Goal: Use online tool/utility: Utilize a website feature to perform a specific function

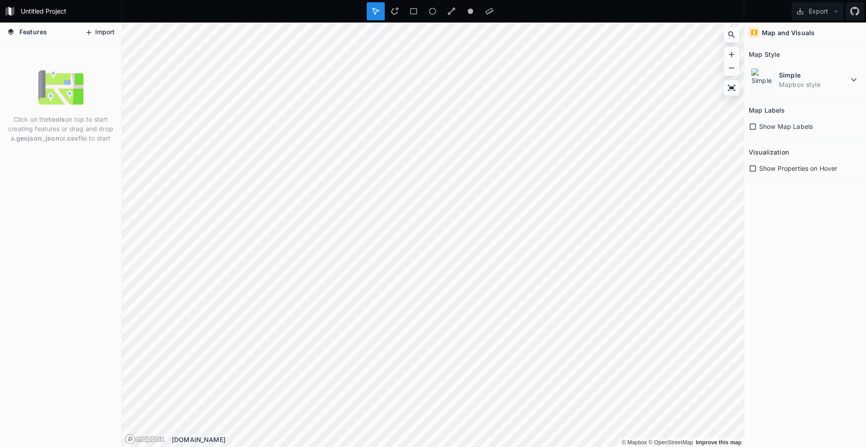
click at [102, 33] on button "Import" at bounding box center [99, 32] width 39 height 14
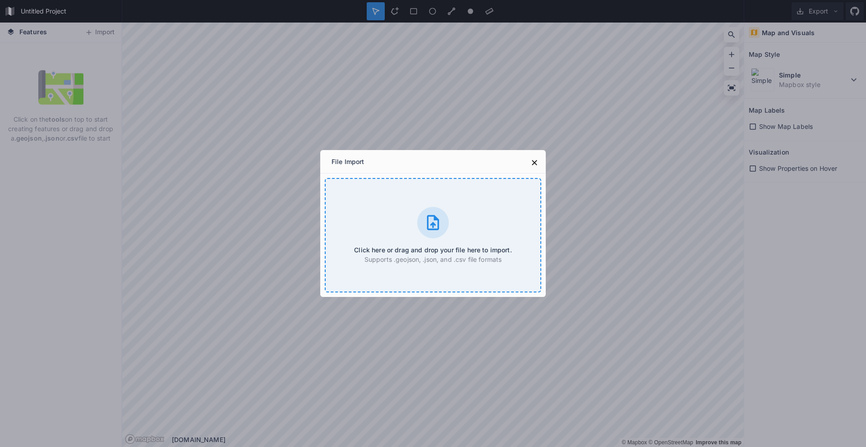
click at [431, 224] on icon at bounding box center [433, 222] width 12 height 15
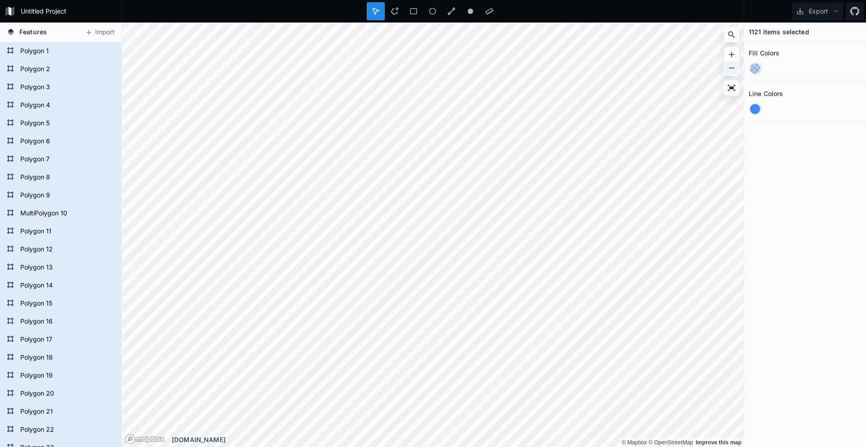
click at [732, 66] on icon at bounding box center [731, 68] width 9 height 9
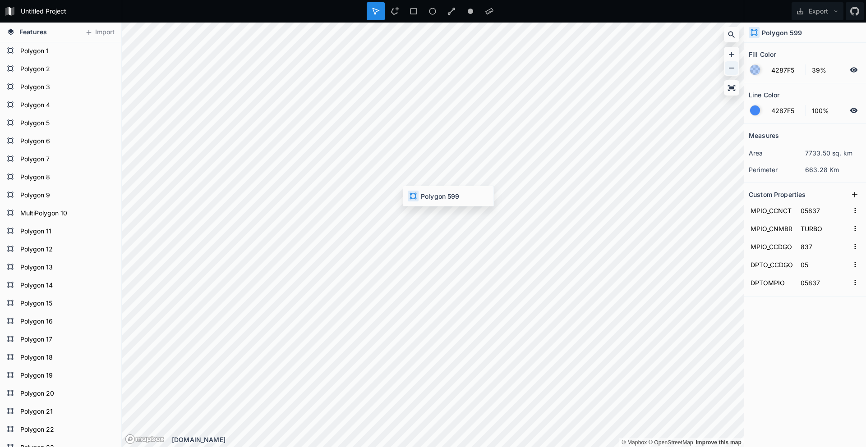
type input "27615"
type input "RIOSUCIO"
type input "615"
type input "27"
type input "27615"
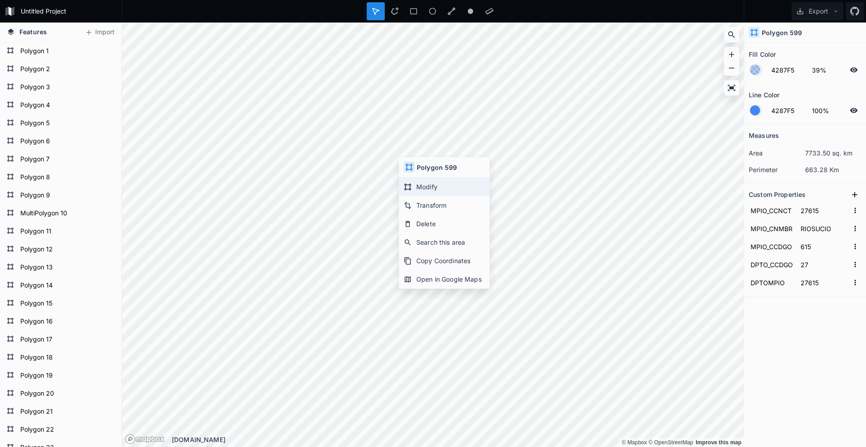
click at [426, 190] on div "Modify" at bounding box center [444, 187] width 90 height 18
click at [733, 53] on icon at bounding box center [731, 54] width 9 height 9
click at [732, 54] on icon at bounding box center [731, 54] width 9 height 9
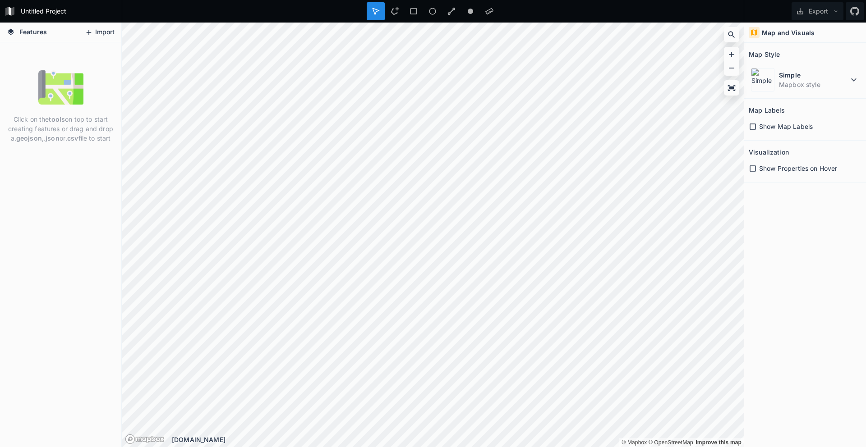
click at [98, 34] on button "Import" at bounding box center [99, 32] width 39 height 14
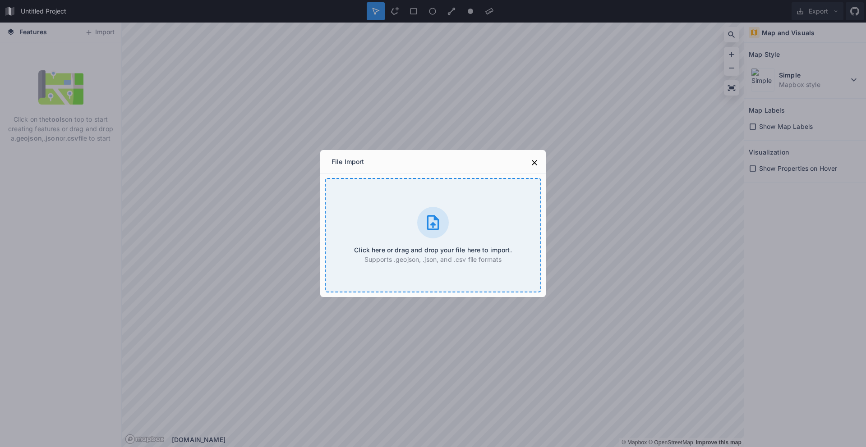
click at [428, 229] on icon at bounding box center [433, 222] width 12 height 15
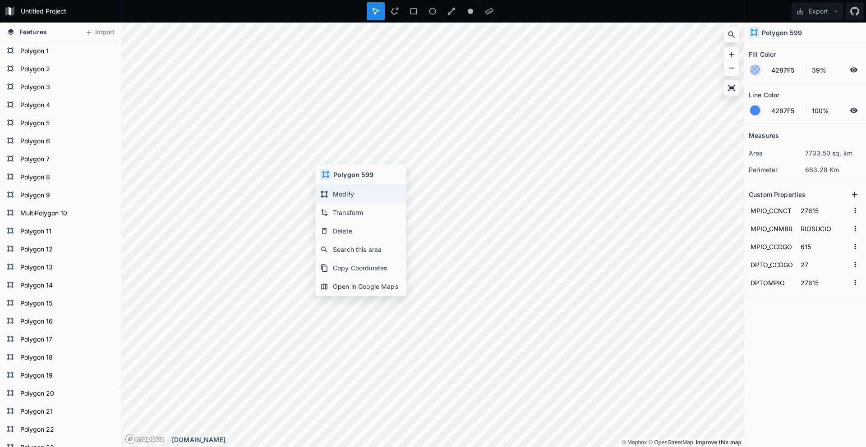
click at [351, 192] on div "Modify" at bounding box center [361, 194] width 90 height 18
click at [428, 53] on icon at bounding box center [731, 54] width 5 height 5
click at [428, 52] on icon at bounding box center [731, 54] width 9 height 9
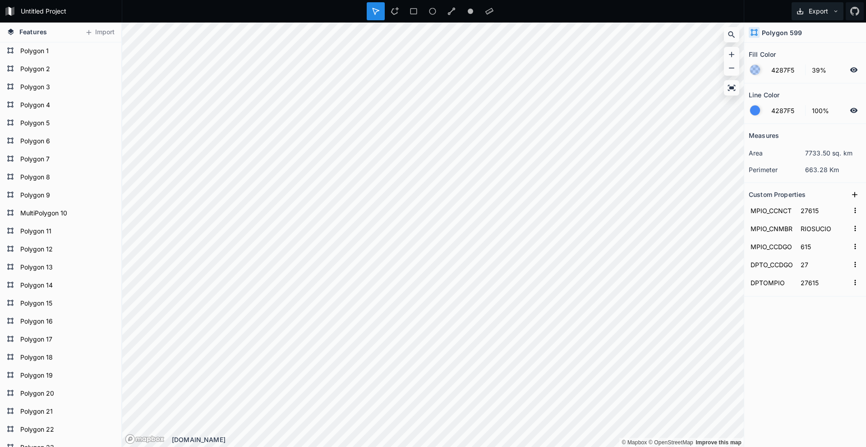
click at [428, 11] on icon at bounding box center [836, 11] width 3 height 2
click at [12, 32] on icon at bounding box center [11, 31] width 6 height 6
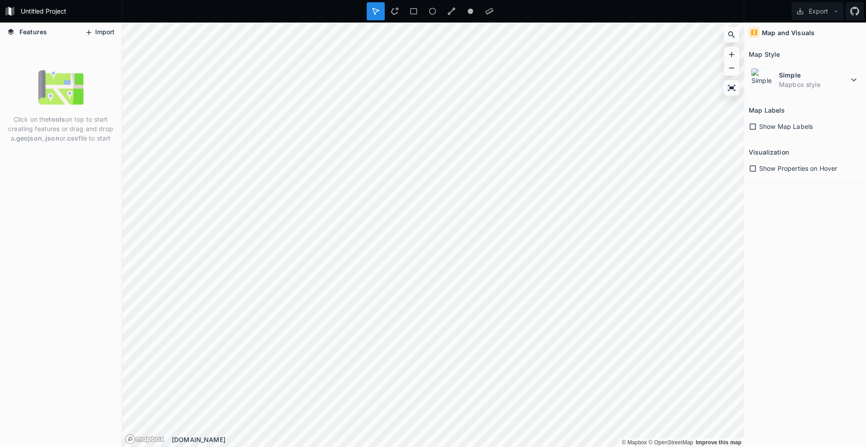
click at [97, 32] on button "Import" at bounding box center [99, 32] width 39 height 14
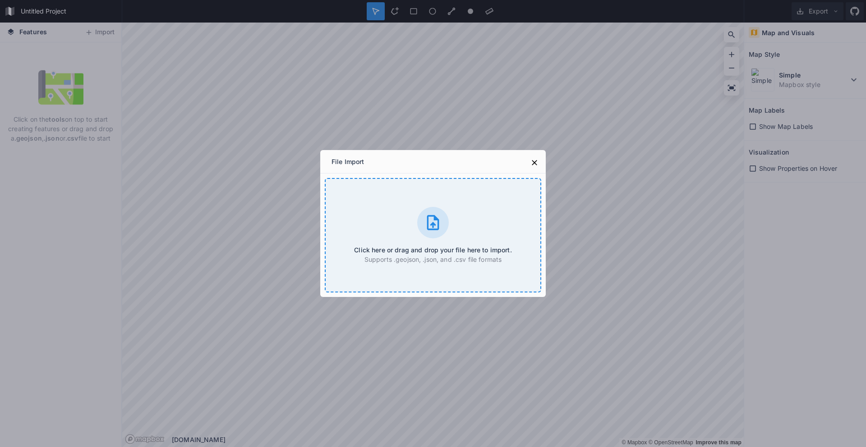
click at [430, 227] on icon at bounding box center [433, 223] width 18 height 18
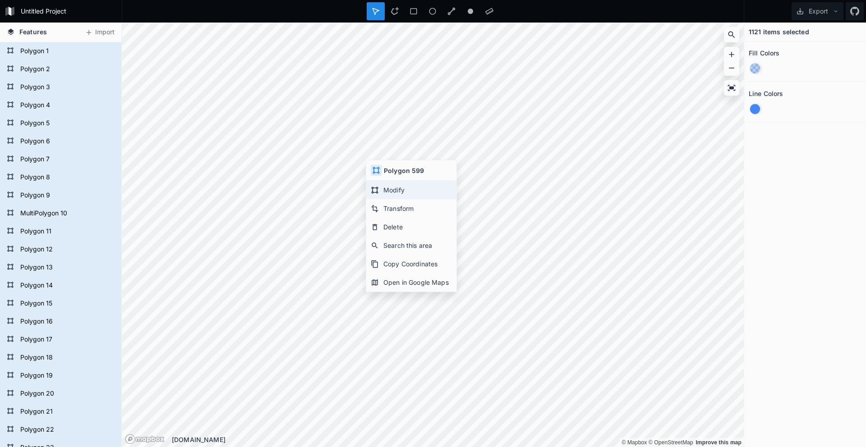
click at [395, 190] on div "Modify" at bounding box center [411, 190] width 90 height 18
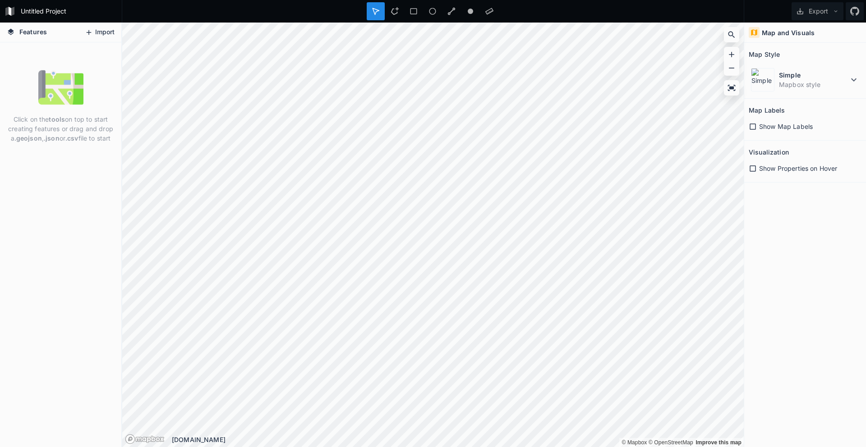
click at [106, 32] on button "Import" at bounding box center [99, 32] width 39 height 14
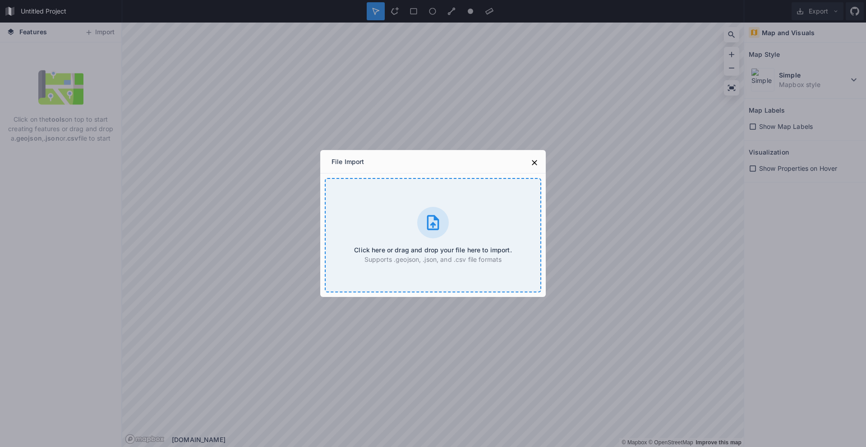
click at [423, 218] on div at bounding box center [433, 223] width 32 height 32
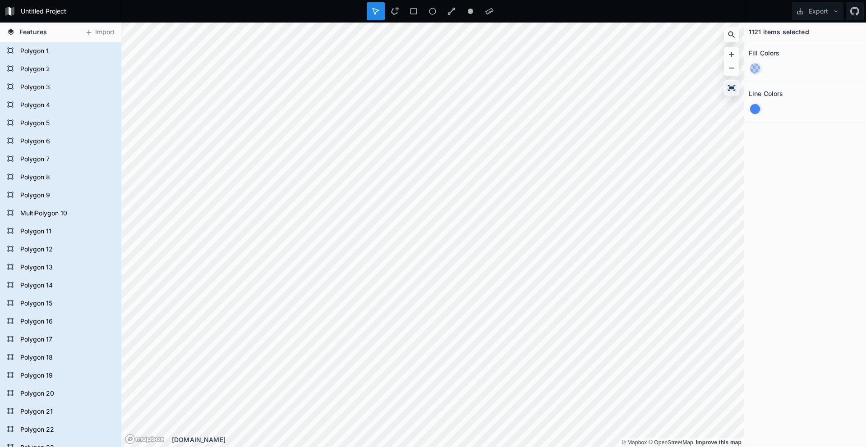
click at [732, 88] on icon at bounding box center [732, 88] width 8 height 6
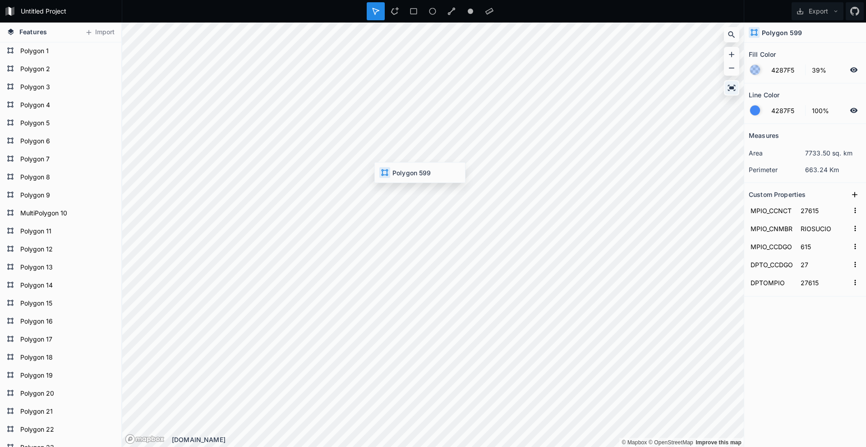
click at [733, 88] on icon at bounding box center [732, 88] width 8 height 6
click at [407, 167] on div "Modify" at bounding box center [431, 168] width 90 height 18
